Goal: Task Accomplishment & Management: Complete application form

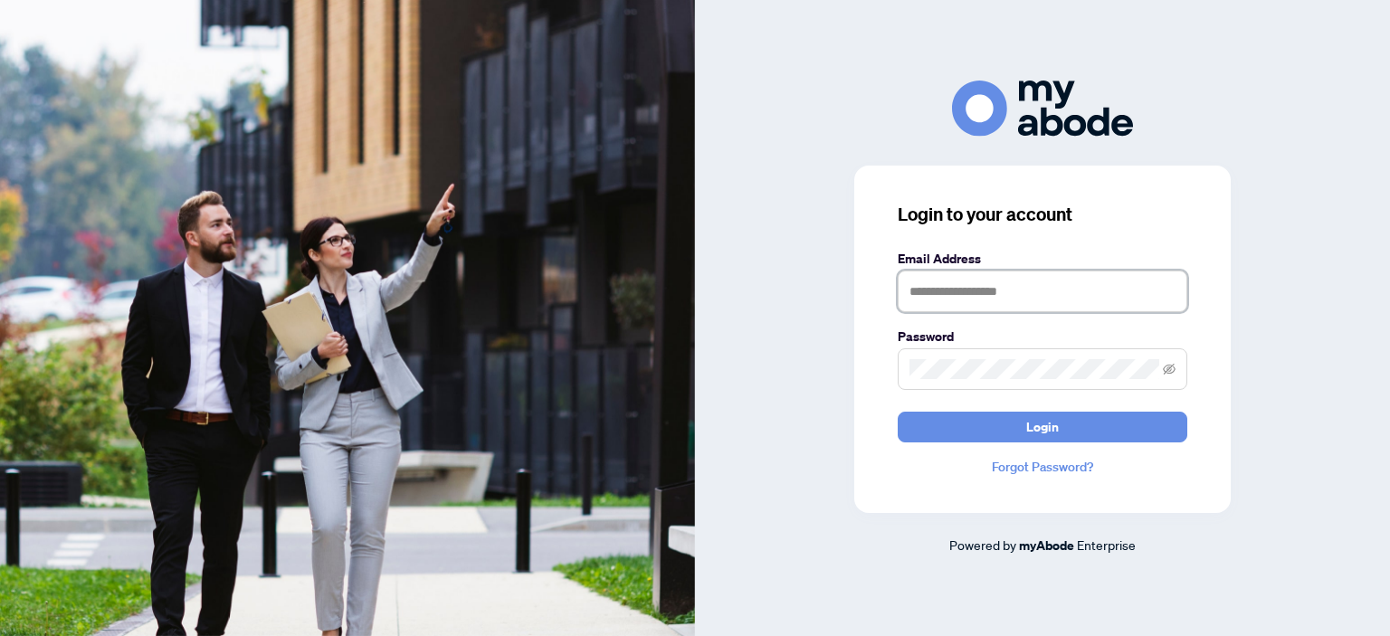
click at [922, 281] on input "text" at bounding box center [1043, 292] width 290 height 42
type input "**********"
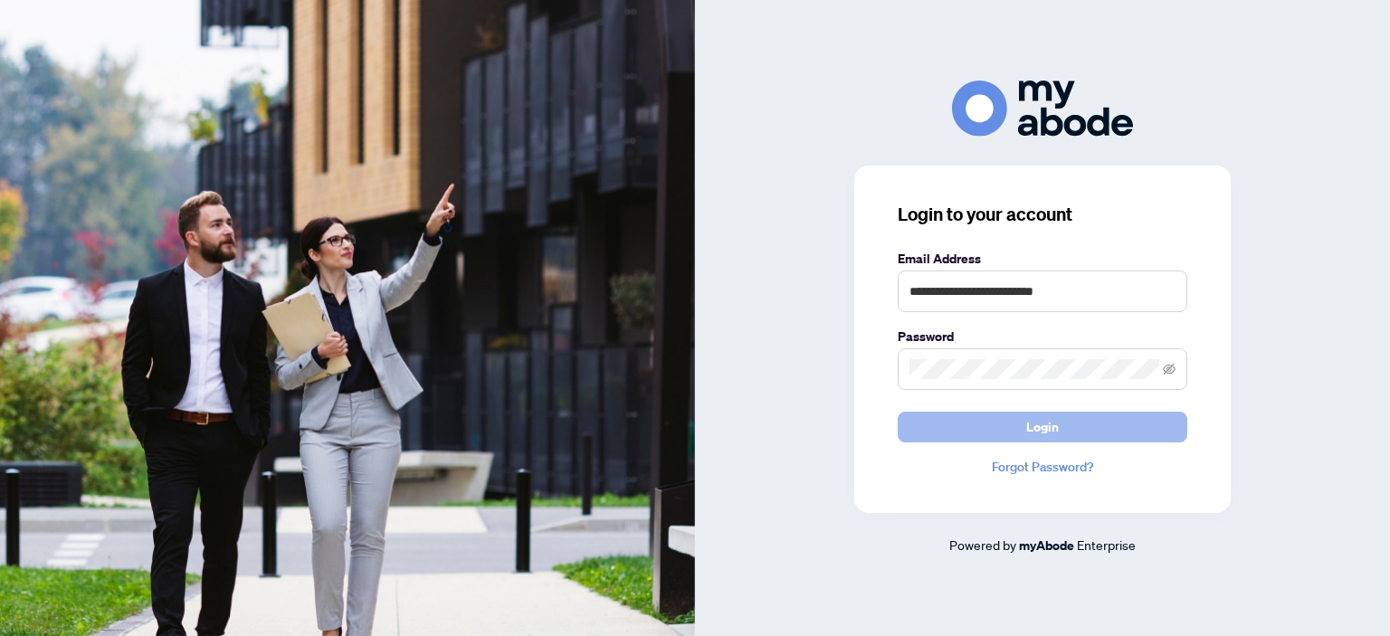
click at [1104, 423] on button "Login" at bounding box center [1043, 427] width 290 height 31
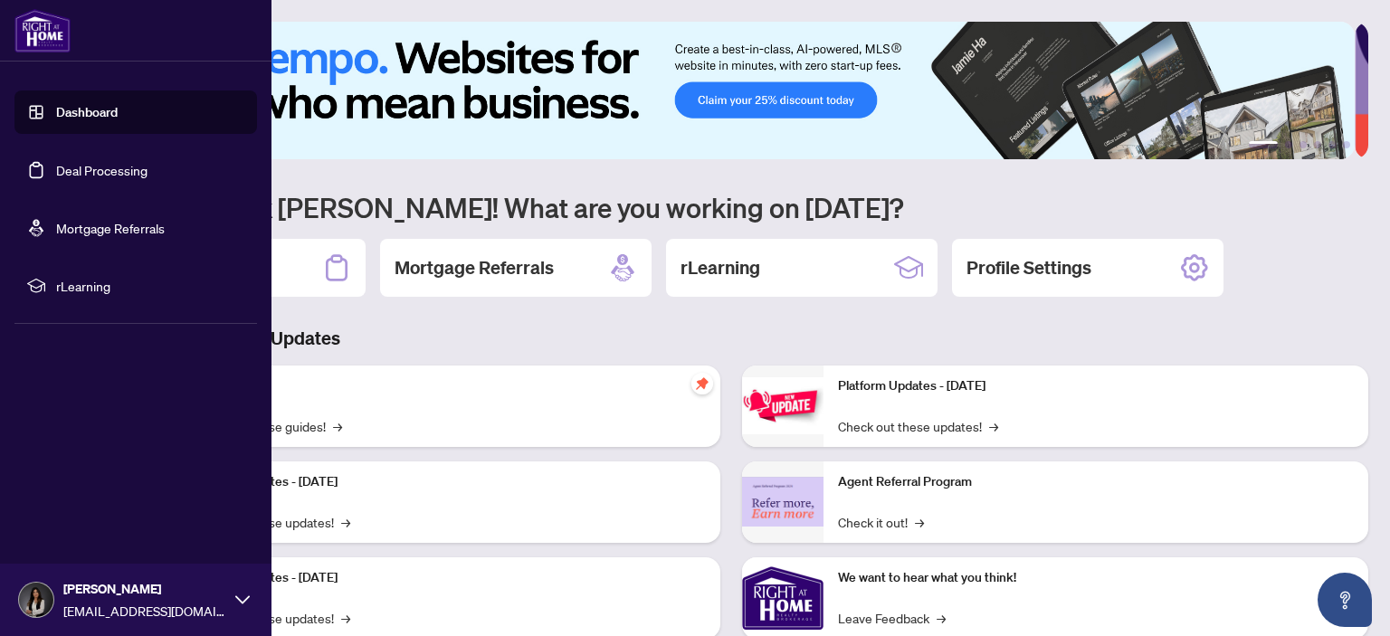
click at [66, 166] on link "Deal Processing" at bounding box center [101, 170] width 91 height 16
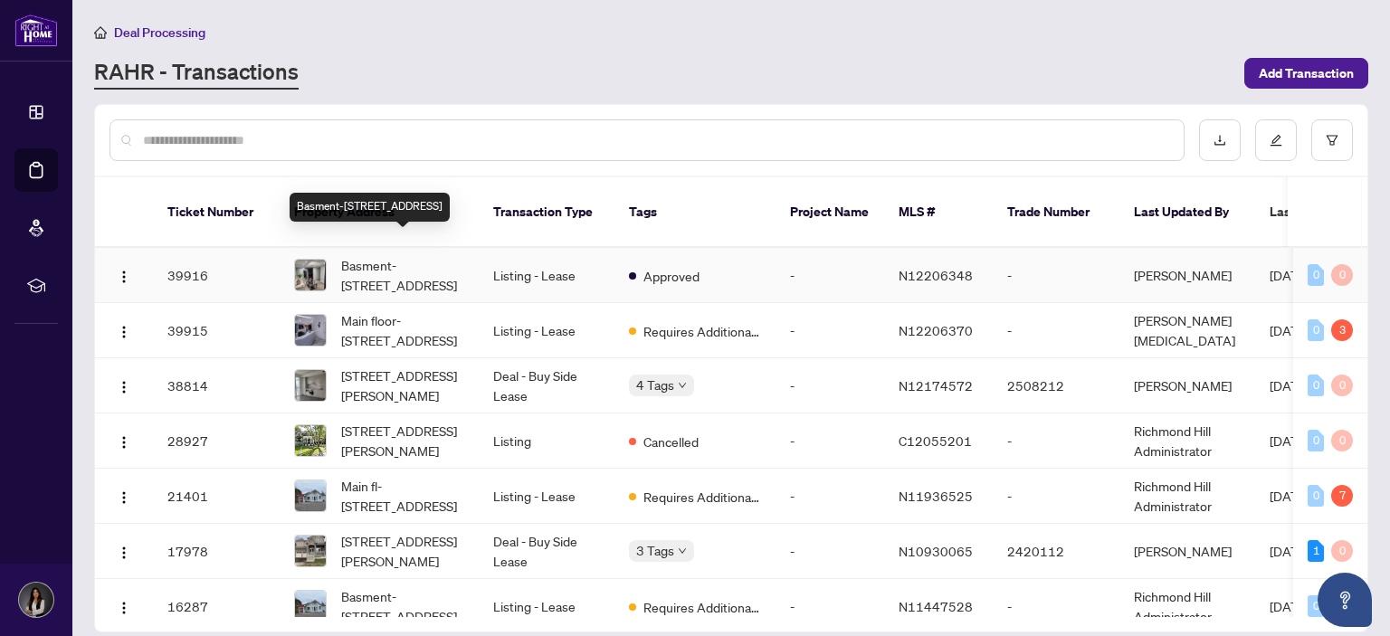
click at [388, 256] on span "Basment-10014 Yonge St, Richmond Hill, Ontario L4C 1T8, Canada" at bounding box center [402, 275] width 123 height 40
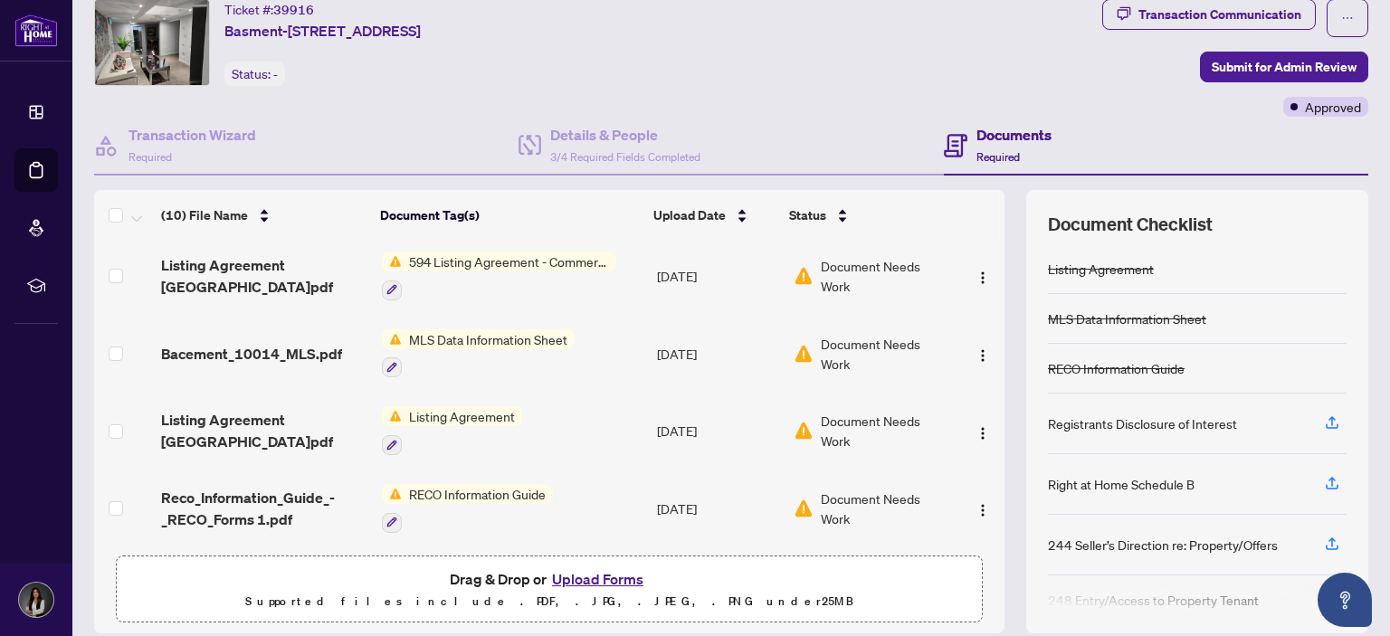
scroll to position [119, 0]
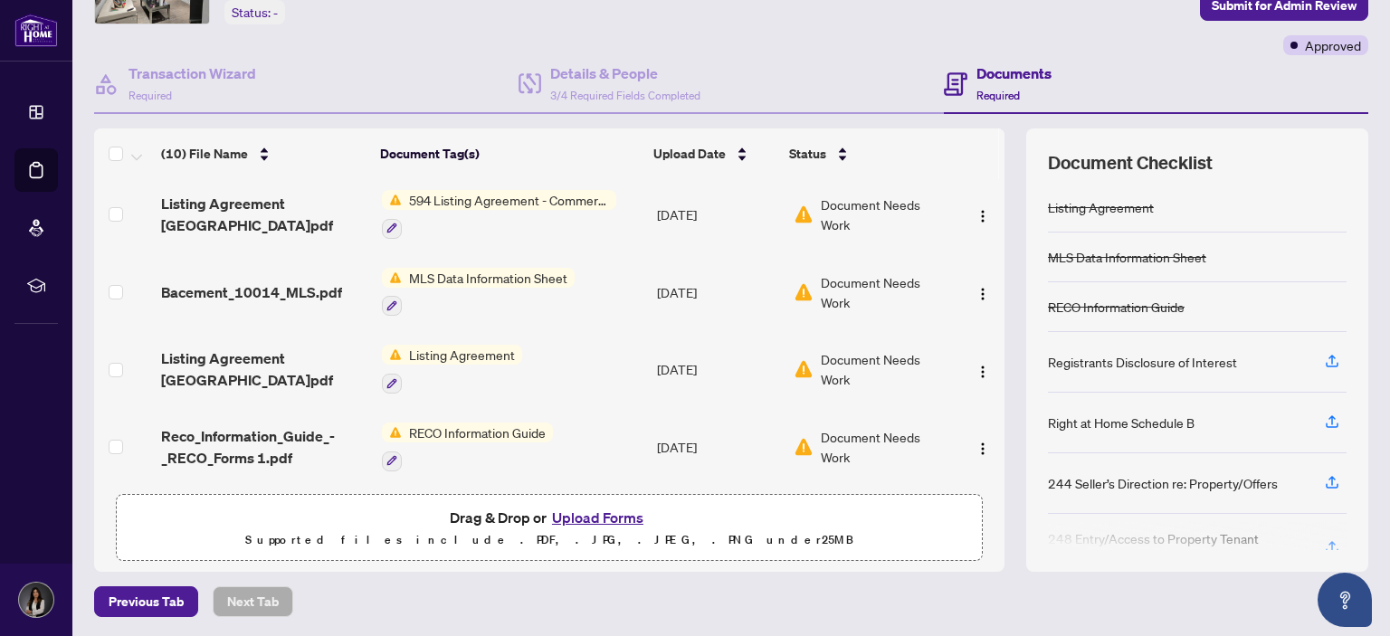
click at [583, 518] on button "Upload Forms" at bounding box center [598, 518] width 102 height 24
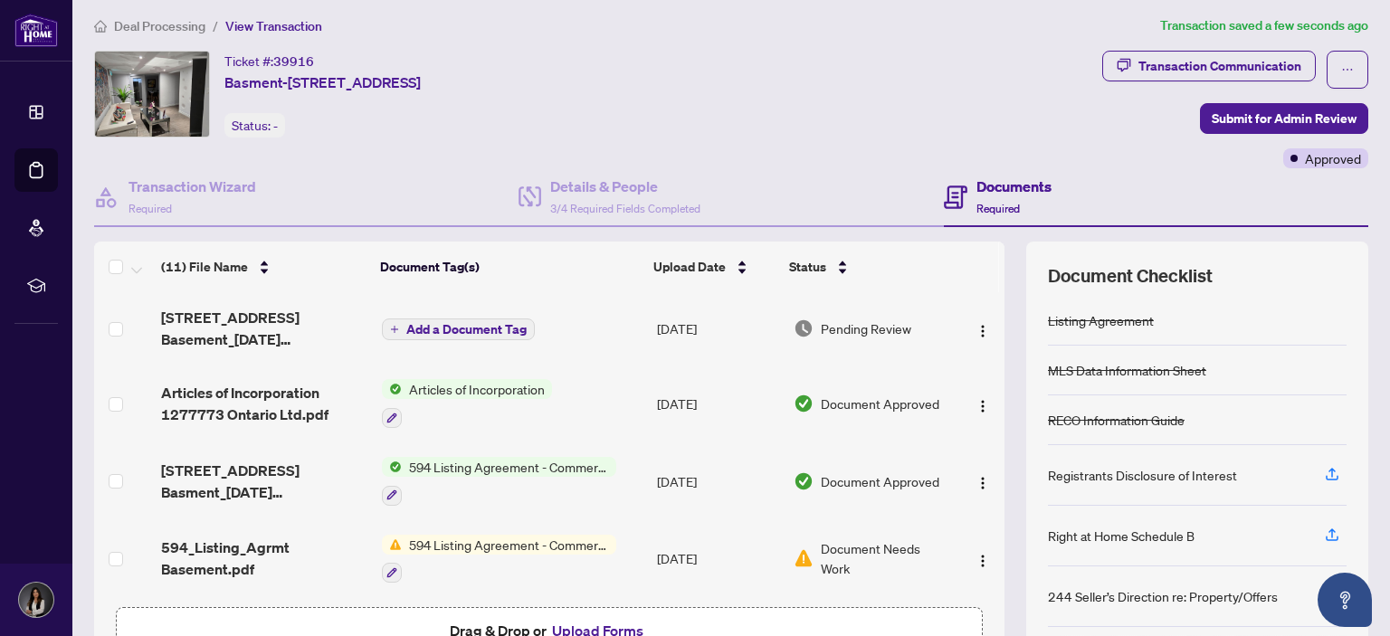
scroll to position [0, 0]
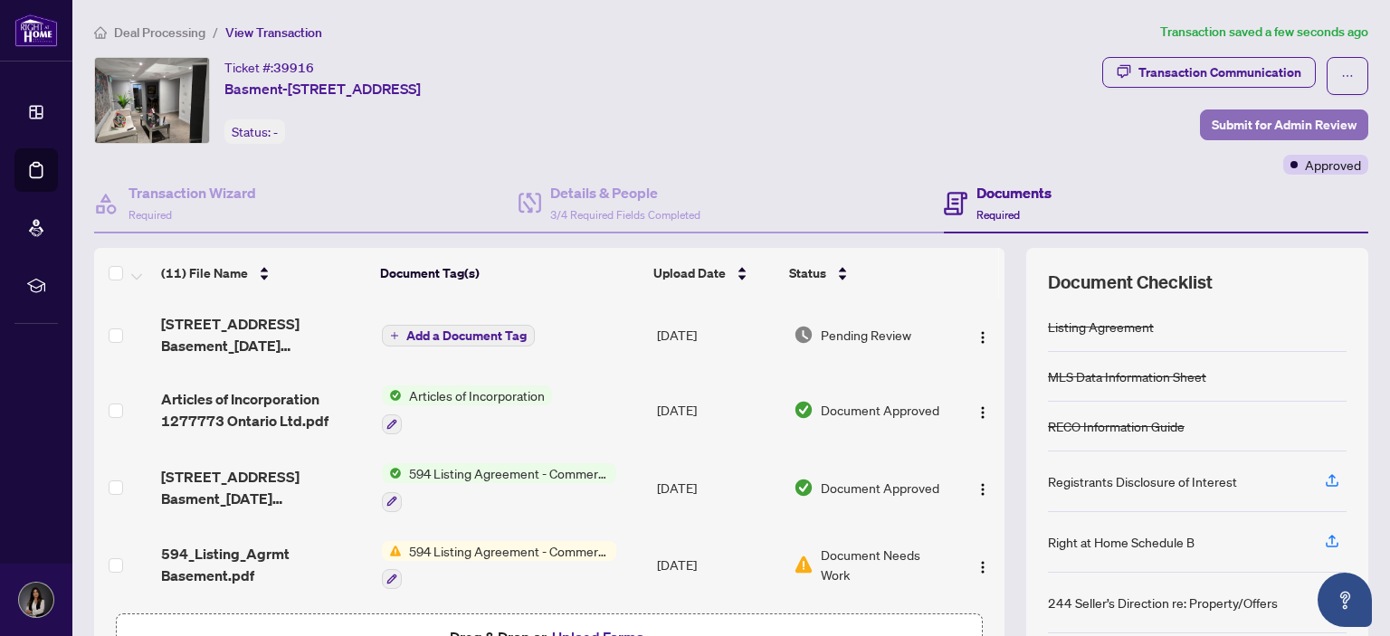
click at [1242, 117] on span "Submit for Admin Review" at bounding box center [1284, 124] width 145 height 29
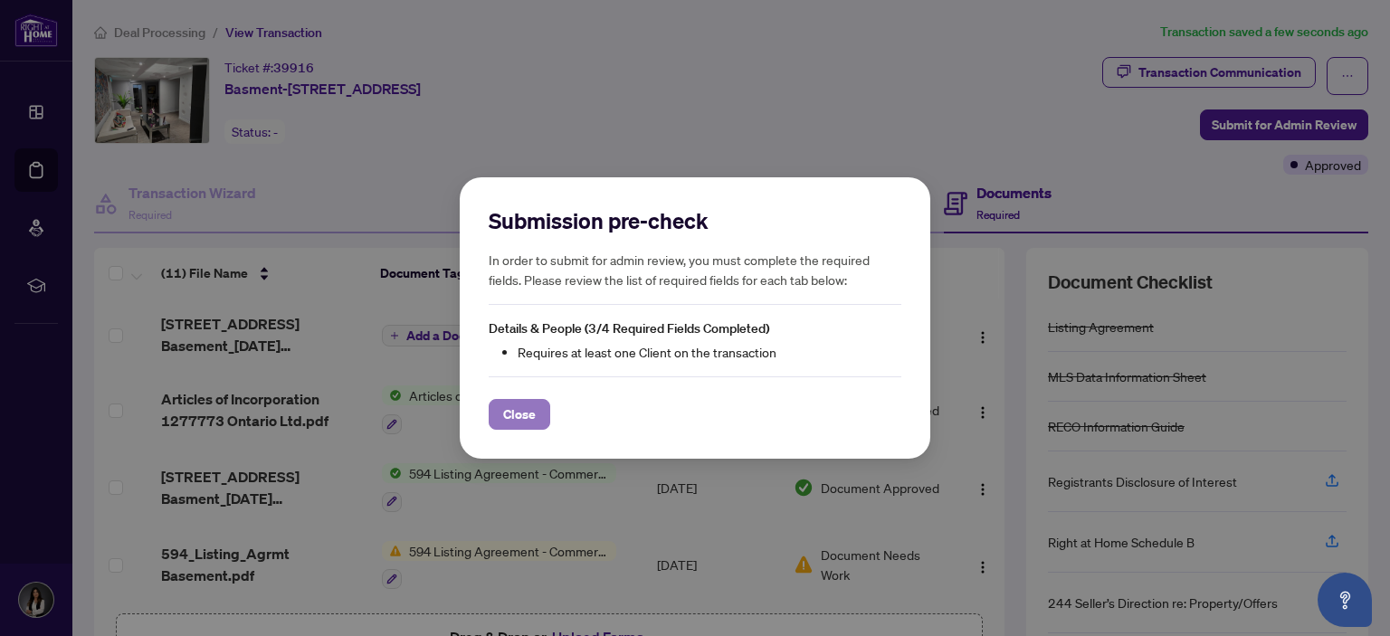
click at [517, 412] on span "Close" at bounding box center [519, 414] width 33 height 29
